Goal: Task Accomplishment & Management: Use online tool/utility

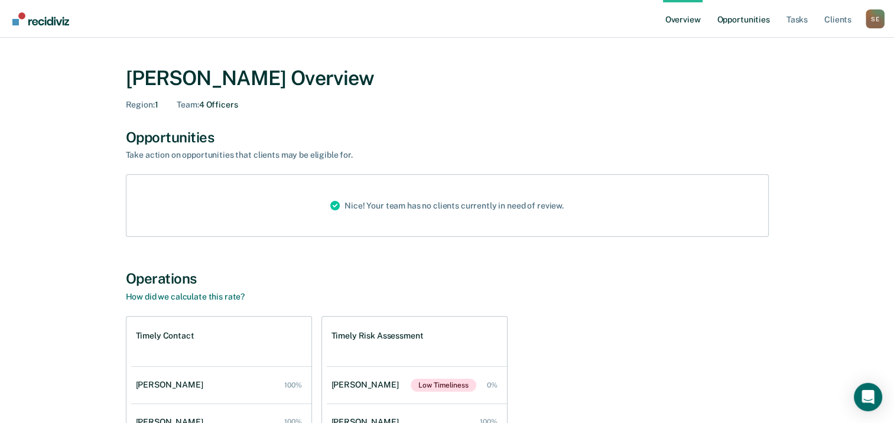
click at [757, 20] on link "Opportunities" at bounding box center [742, 19] width 57 height 38
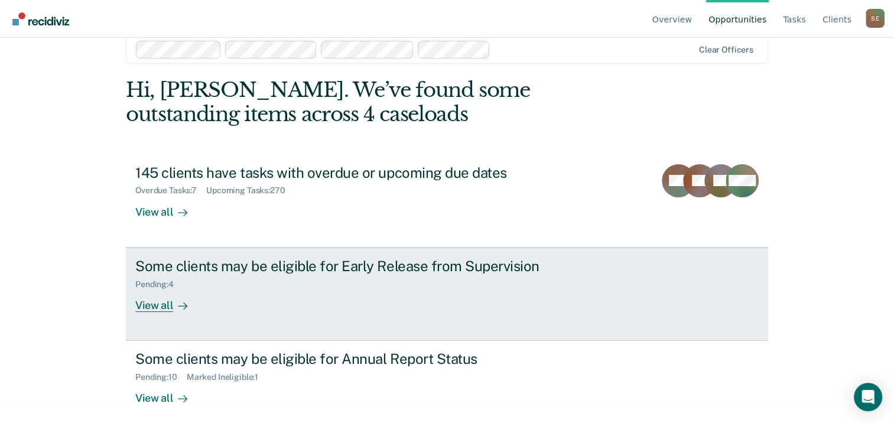
scroll to position [31, 0]
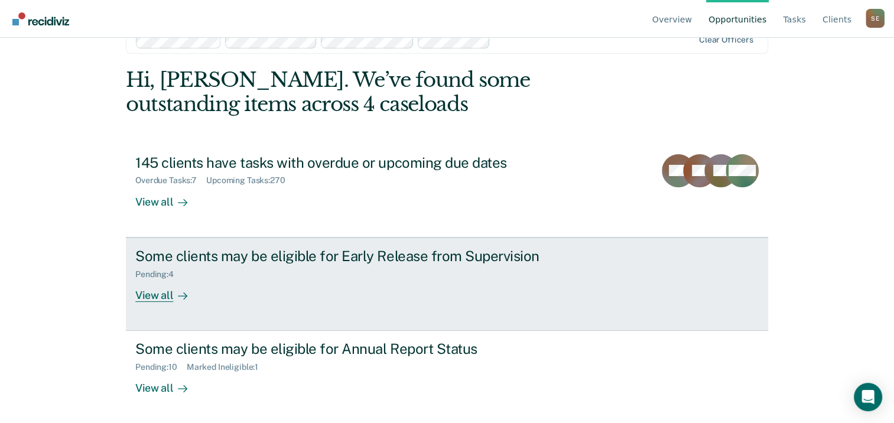
click at [271, 256] on div "Some clients may be eligible for Early Release from Supervision" at bounding box center [342, 256] width 415 height 17
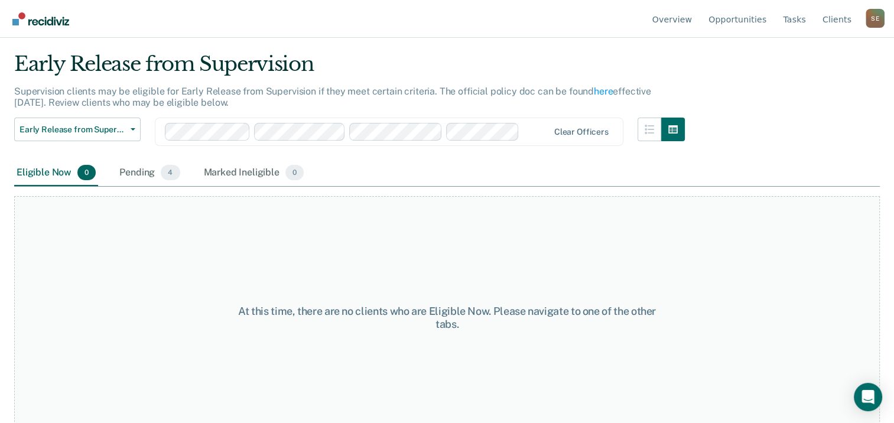
scroll to position [45, 0]
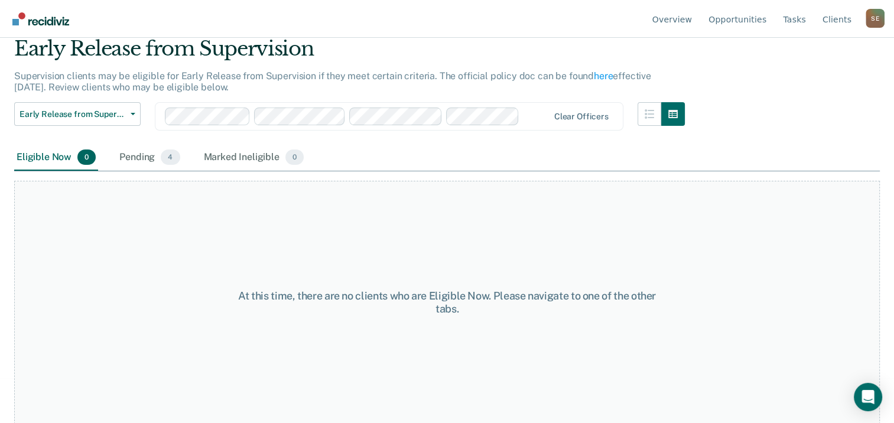
click at [149, 156] on div "Pending 4" at bounding box center [149, 158] width 65 height 26
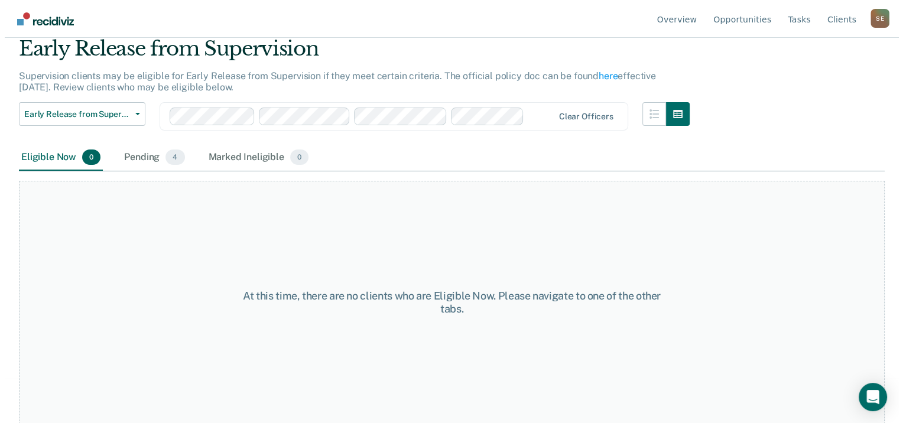
scroll to position [0, 0]
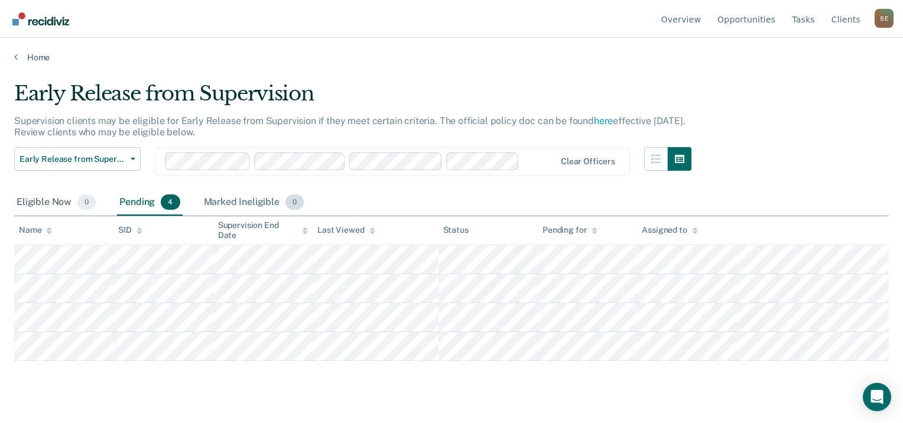
click at [227, 198] on div "Marked Ineligible 0" at bounding box center [254, 203] width 105 height 26
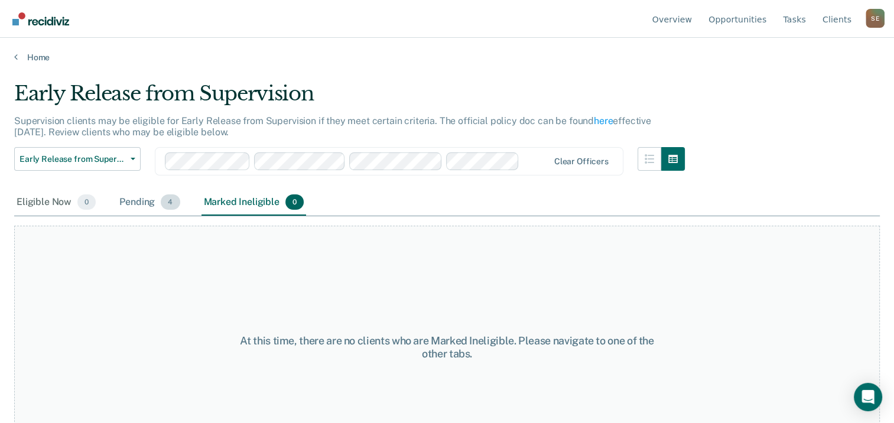
click at [134, 203] on div "Pending 4" at bounding box center [149, 203] width 65 height 26
